Goal: Find specific page/section

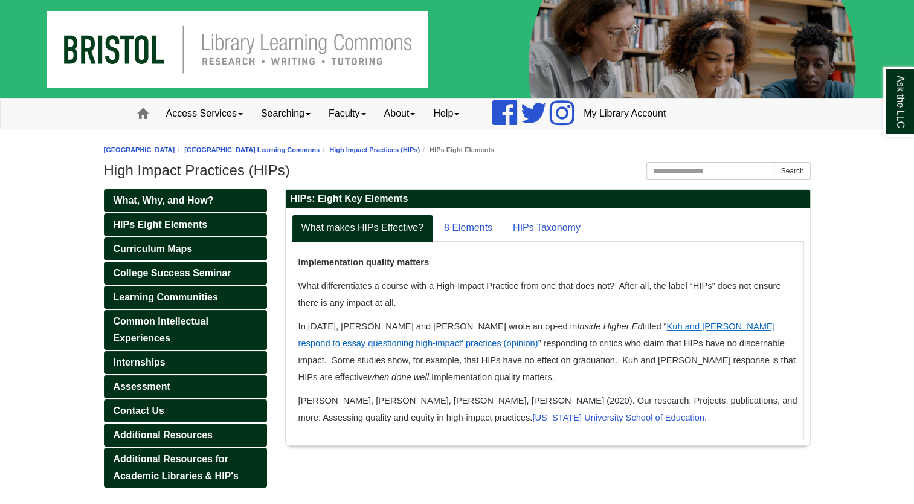
scroll to position [41, 0]
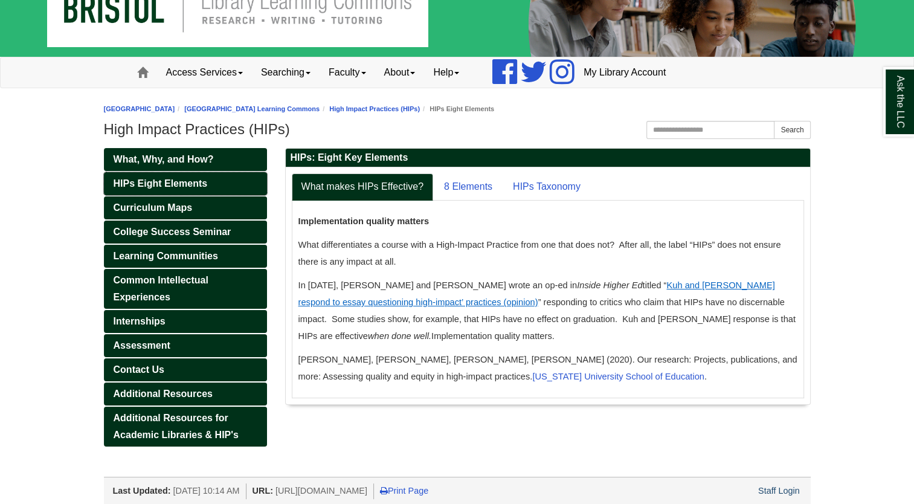
click at [155, 182] on span "HIPs Eight Elements" at bounding box center [161, 183] width 94 height 10
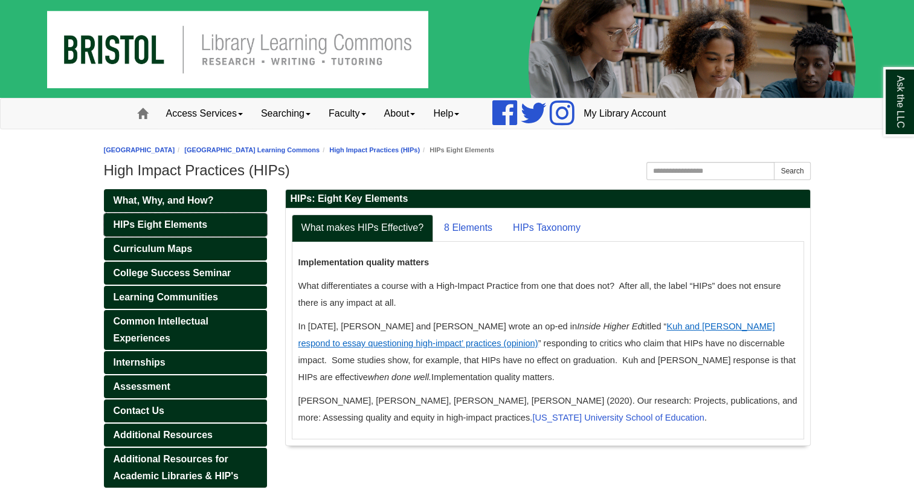
click at [201, 216] on link "HIPs Eight Elements" at bounding box center [185, 224] width 163 height 23
click at [462, 224] on link "8 Elements" at bounding box center [468, 227] width 68 height 27
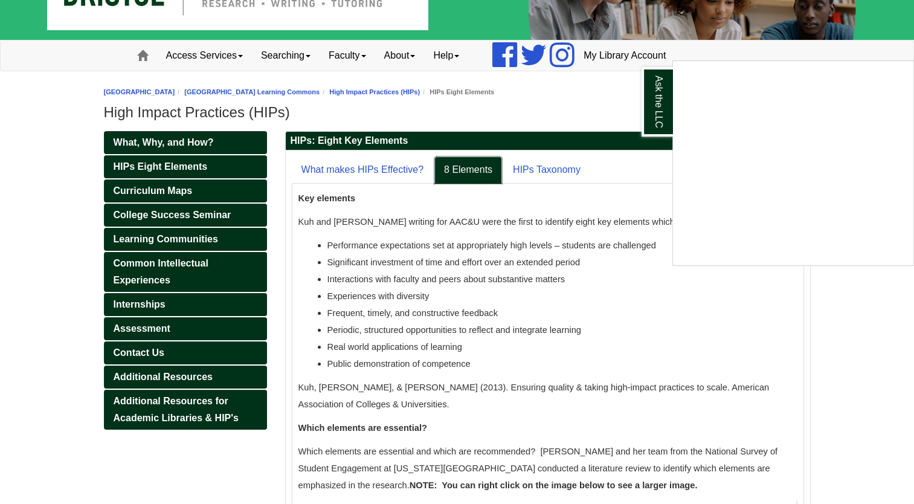
scroll to position [57, 0]
